Goal: Navigation & Orientation: Find specific page/section

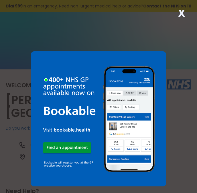
click at [183, 11] on strong "X" at bounding box center [181, 13] width 7 height 14
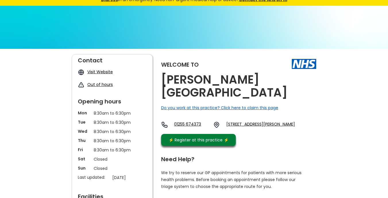
scroll to position [11, 0]
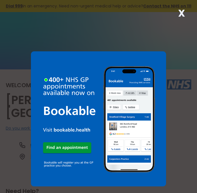
click at [181, 14] on strong "X" at bounding box center [181, 13] width 7 height 14
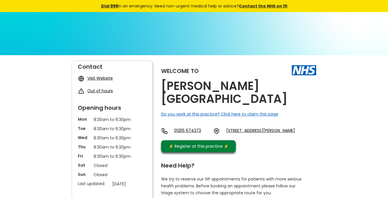
click at [53, 41] on img at bounding box center [194, 121] width 388 height 218
